Goal: Transaction & Acquisition: Purchase product/service

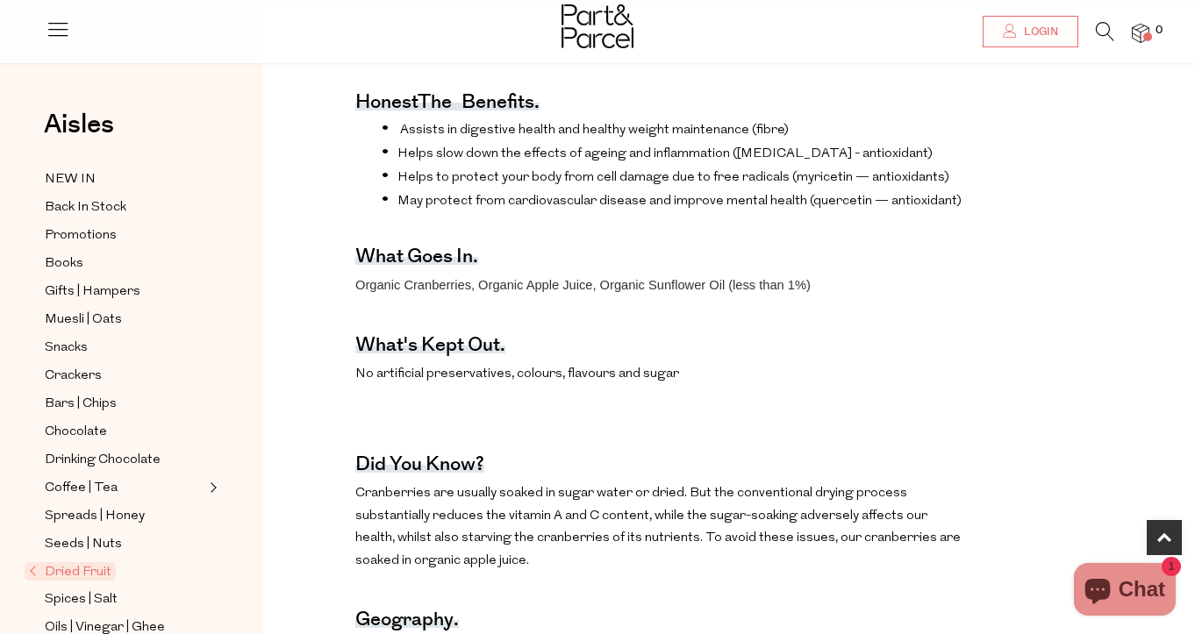
scroll to position [613, 0]
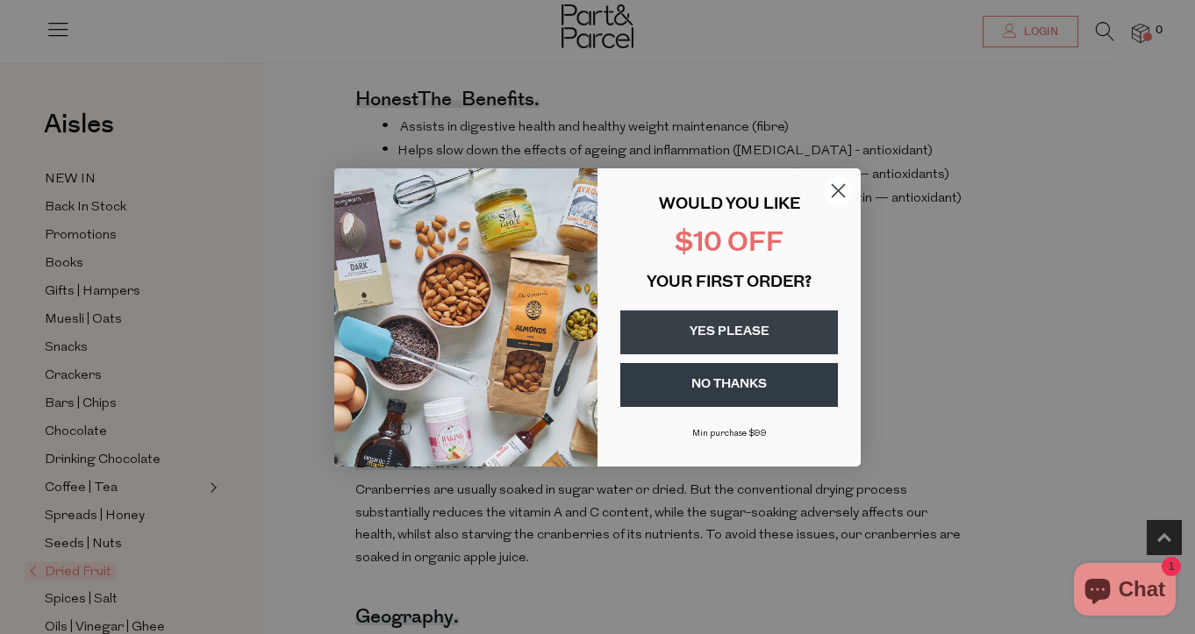
click at [840, 189] on icon "Close dialog" at bounding box center [839, 190] width 12 height 12
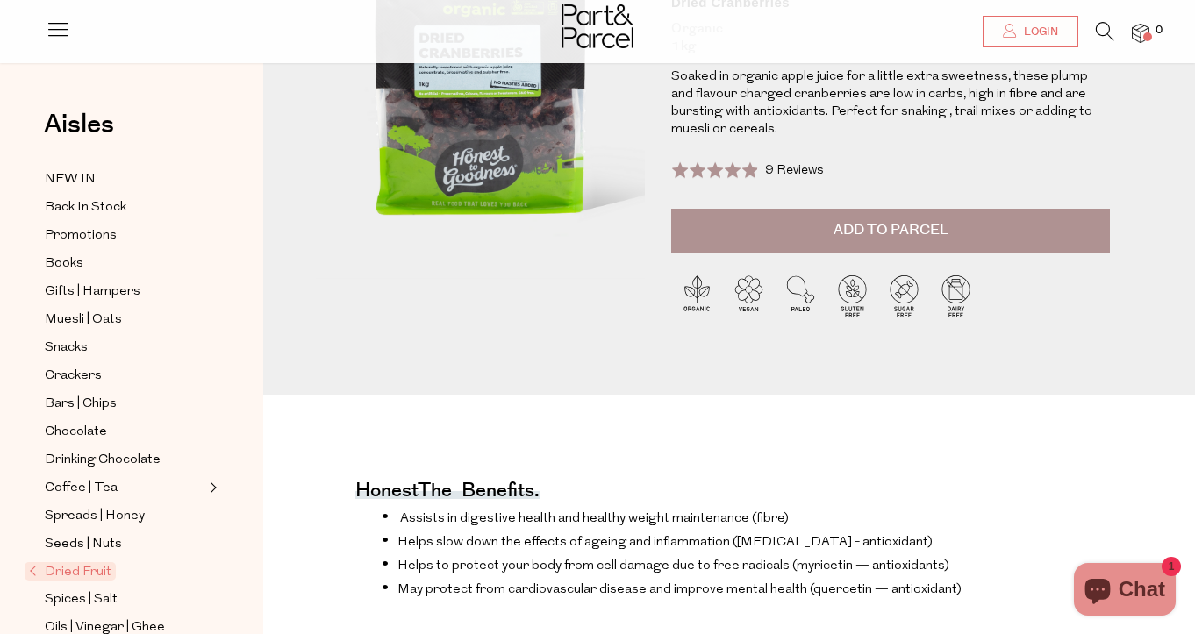
scroll to position [0, 0]
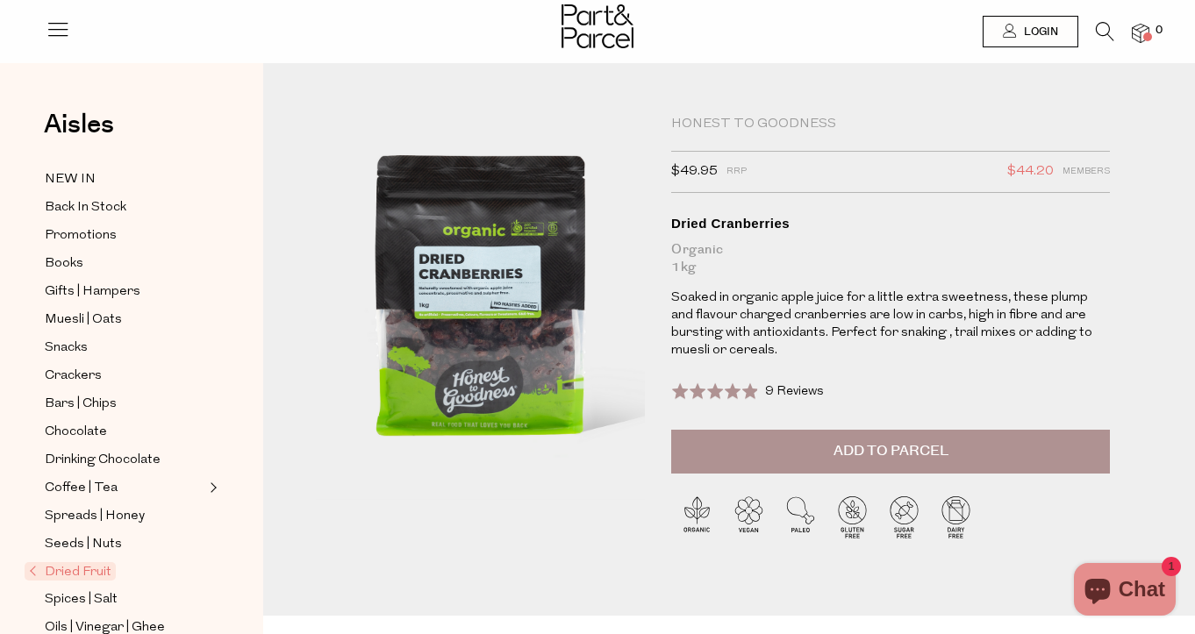
click at [1098, 32] on icon at bounding box center [1105, 31] width 18 height 19
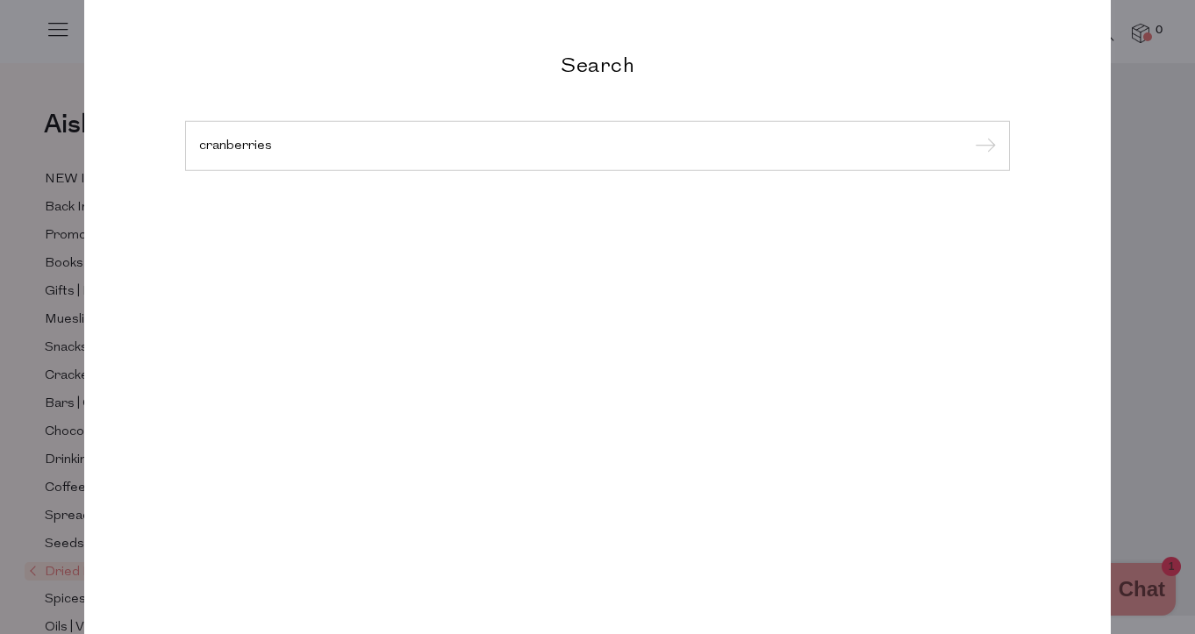
type input "cranberries"
click at [970, 133] on input "submit" at bounding box center [983, 146] width 26 height 26
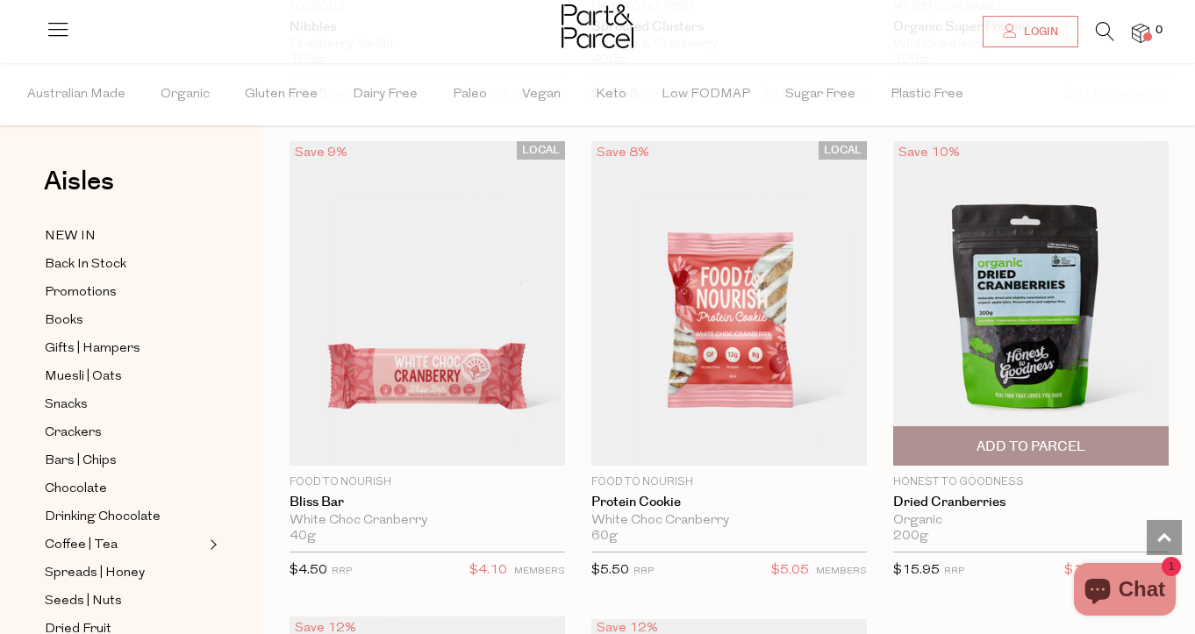
scroll to position [951, 0]
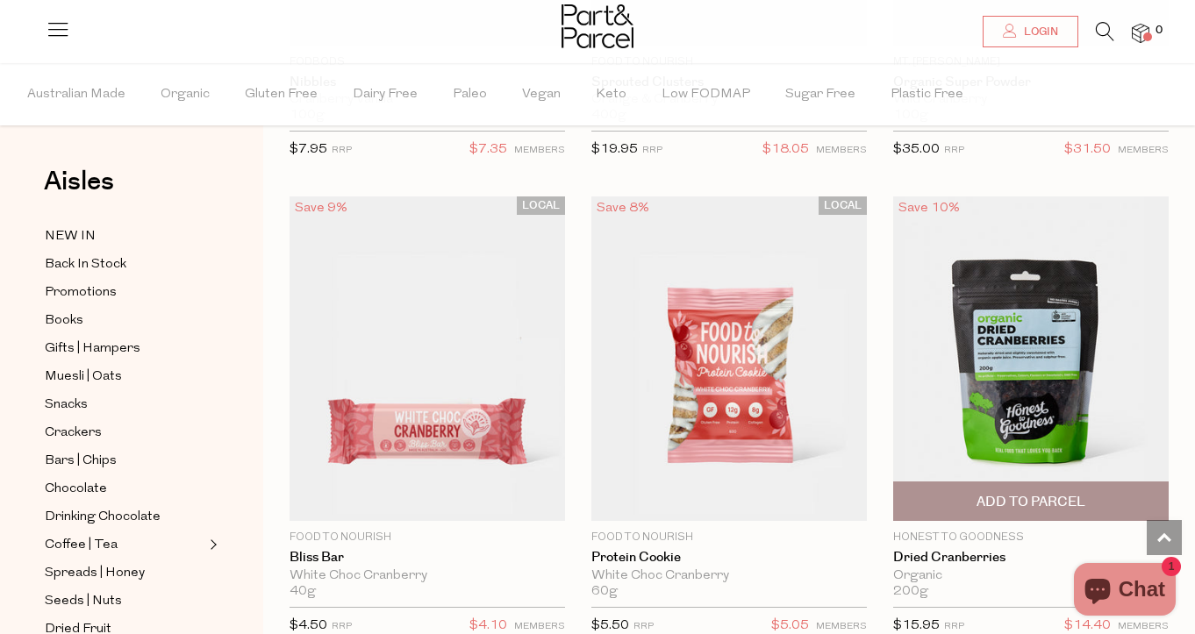
click at [1028, 369] on img at bounding box center [1031, 360] width 276 height 326
